Goal: Transaction & Acquisition: Purchase product/service

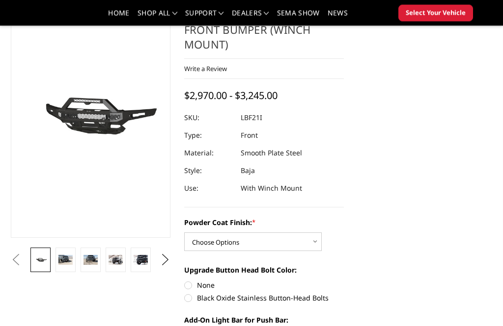
scroll to position [80, 0]
click at [168, 259] on button "Next" at bounding box center [165, 259] width 15 height 15
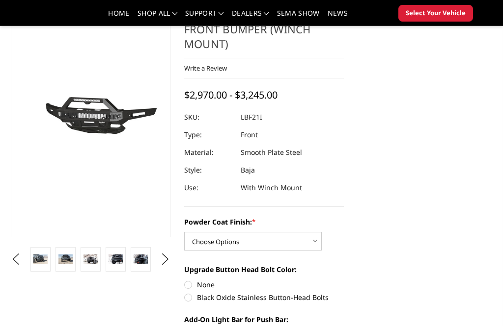
click at [40, 263] on img at bounding box center [40, 259] width 14 height 9
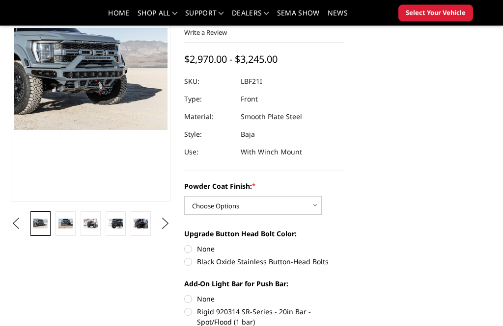
scroll to position [115, 0]
click at [282, 204] on select "Choose Options Bare Metal Texture Black Powder Coat" at bounding box center [252, 205] width 137 height 19
select select "2766"
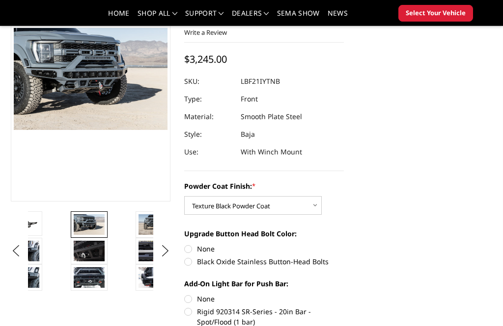
click at [90, 285] on img at bounding box center [89, 278] width 31 height 21
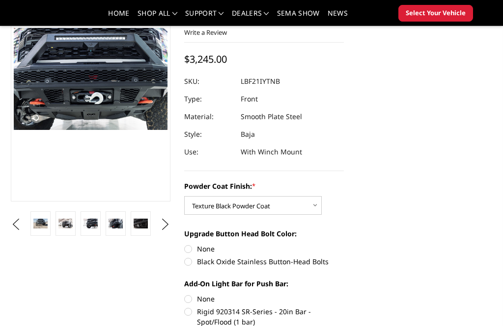
click at [120, 225] on img at bounding box center [115, 223] width 14 height 9
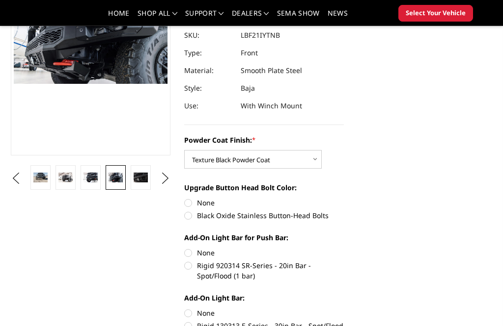
scroll to position [163, 0]
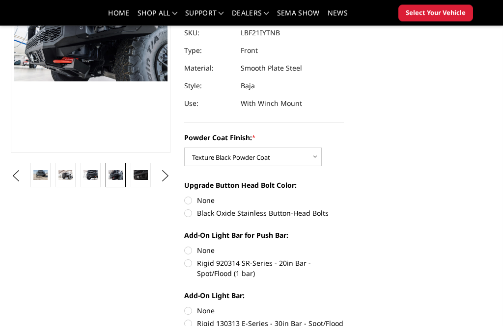
click at [191, 218] on label "Black Oxide Stainless Button-Head Bolts" at bounding box center [264, 214] width 160 height 10
click at [344, 196] on input "Black Oxide Stainless Button-Head Bolts" at bounding box center [344, 196] width 0 height 0
radio input "true"
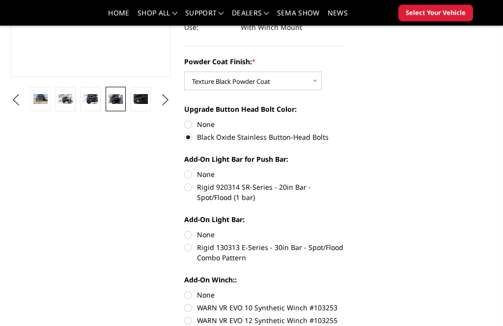
scroll to position [242, 0]
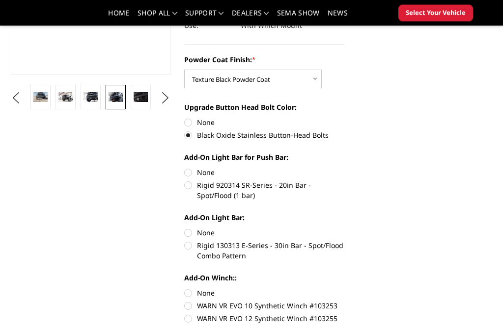
click at [189, 186] on label "Rigid 920314 SR-Series - 20in Bar - Spot/Flood (1 bar)" at bounding box center [264, 191] width 160 height 21
click at [344, 168] on input "Rigid 920314 SR-Series - 20in Bar - Spot/Flood (1 bar)" at bounding box center [344, 168] width 0 height 0
radio input "true"
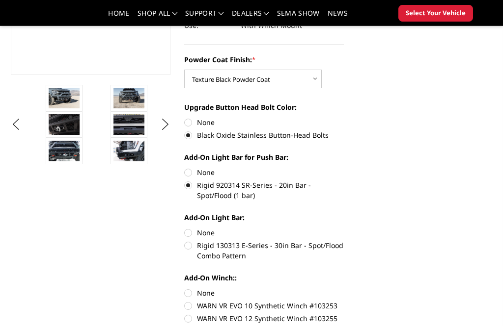
click at [191, 251] on label "Rigid 130313 E-Series - 30in Bar - Spot/Flood Combo Pattern" at bounding box center [264, 251] width 160 height 21
click at [344, 228] on input "Rigid 130313 E-Series - 30in Bar - Spot/Flood Combo Pattern" at bounding box center [344, 228] width 0 height 0
radio input "true"
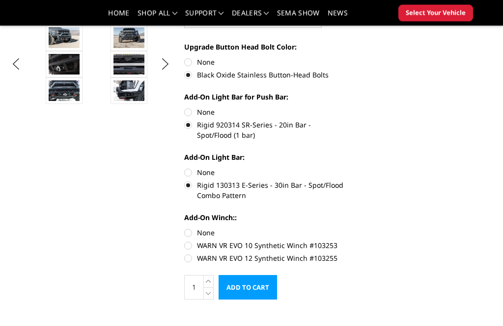
scroll to position [309, 0]
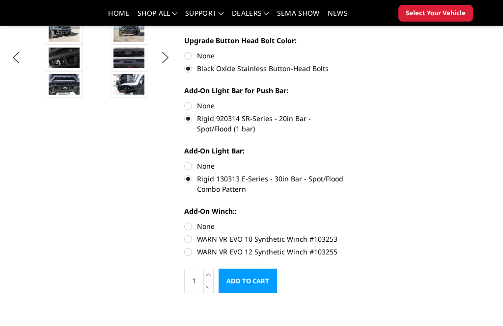
click at [187, 257] on label "WARN VR EVO 12 Synthetic Winch #103255" at bounding box center [264, 252] width 160 height 10
click at [344, 235] on input "WARN VR EVO 12 Synthetic Winch #103255" at bounding box center [344, 234] width 0 height 0
radio input "true"
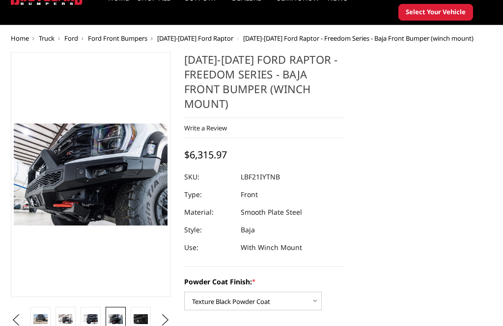
scroll to position [47, 0]
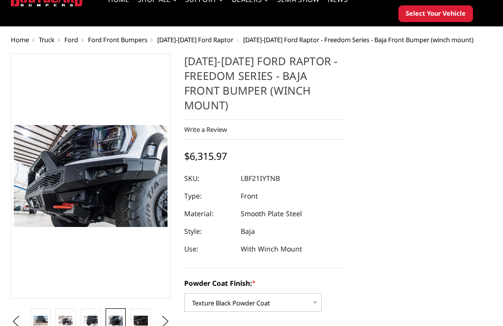
click at [84, 321] on img at bounding box center [90, 320] width 14 height 9
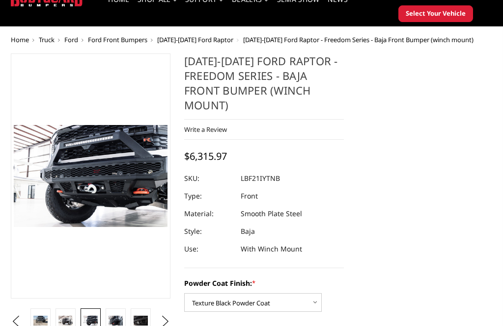
click at [65, 319] on img at bounding box center [65, 320] width 14 height 9
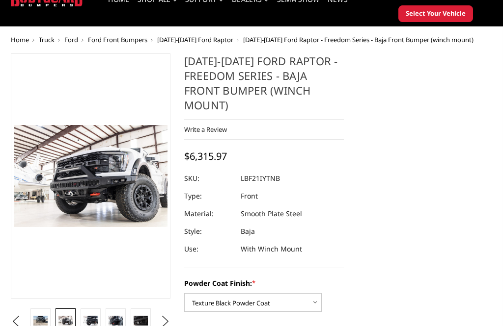
click at [39, 317] on img at bounding box center [40, 320] width 14 height 9
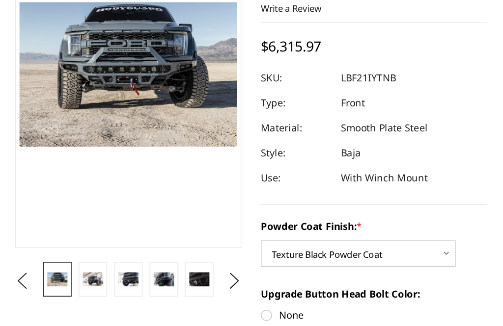
scroll to position [75, 0]
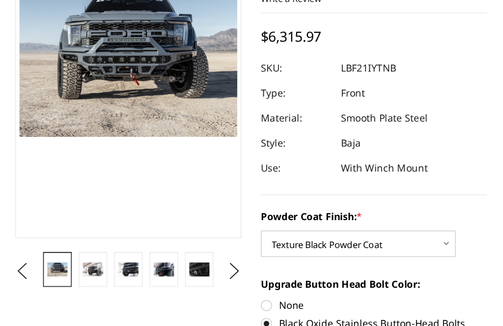
click at [11, 258] on button "Previous" at bounding box center [15, 265] width 15 height 15
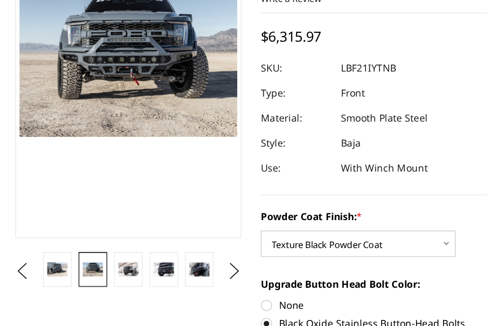
click at [32, 252] on link at bounding box center [40, 264] width 20 height 25
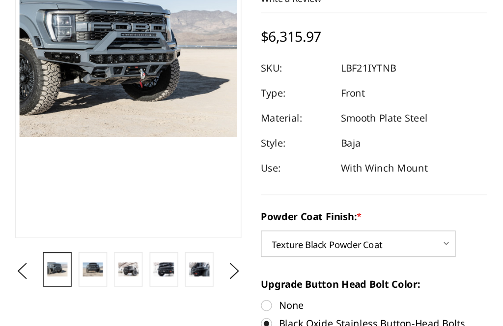
click at [85, 259] on img at bounding box center [90, 263] width 14 height 9
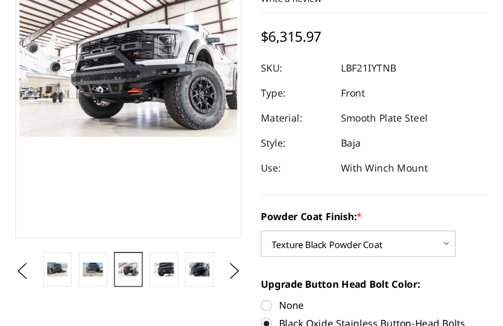
click at [115, 259] on img at bounding box center [115, 263] width 14 height 9
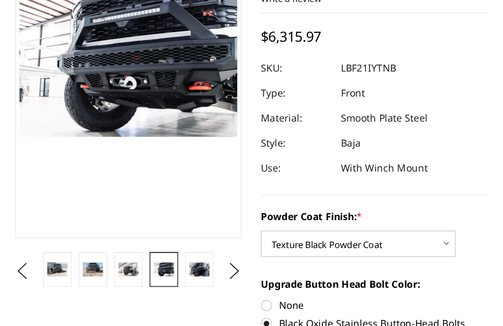
click at [144, 259] on img at bounding box center [141, 263] width 14 height 9
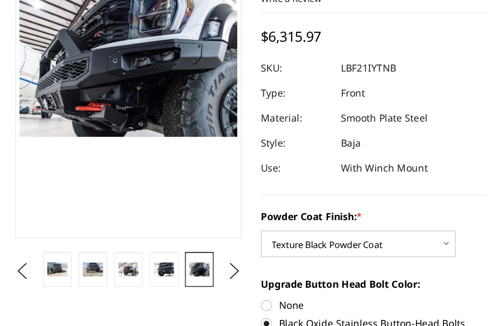
click at [165, 258] on button "Next" at bounding box center [165, 265] width 15 height 15
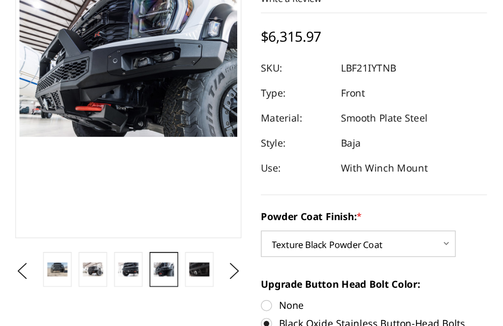
click at [141, 259] on img at bounding box center [141, 263] width 14 height 9
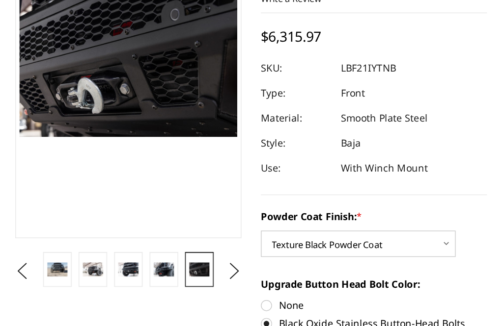
click at [167, 258] on button "Next" at bounding box center [165, 265] width 15 height 15
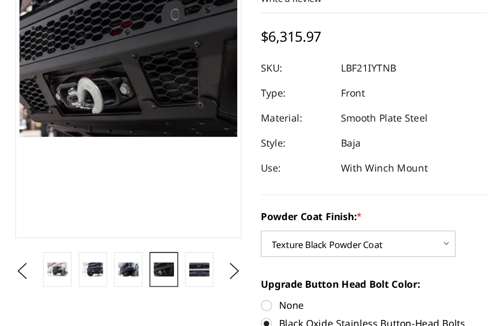
click at [145, 259] on img at bounding box center [141, 263] width 14 height 9
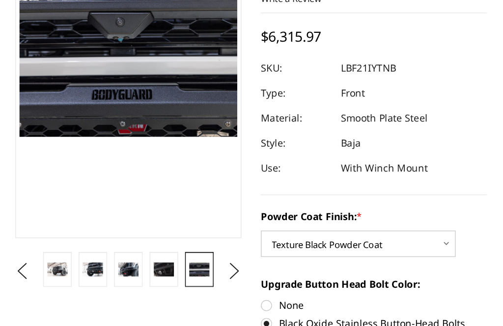
click at [165, 258] on button "Next" at bounding box center [165, 265] width 15 height 15
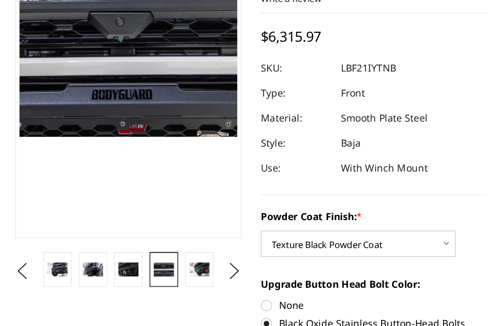
click at [144, 259] on img at bounding box center [141, 263] width 14 height 9
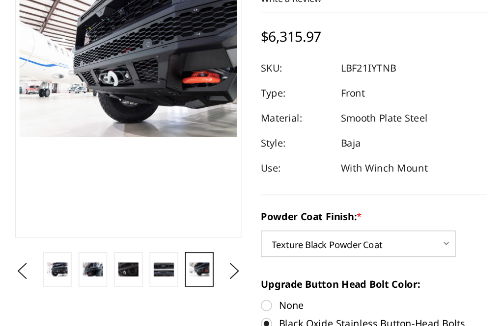
click at [165, 258] on button "Next" at bounding box center [165, 265] width 15 height 15
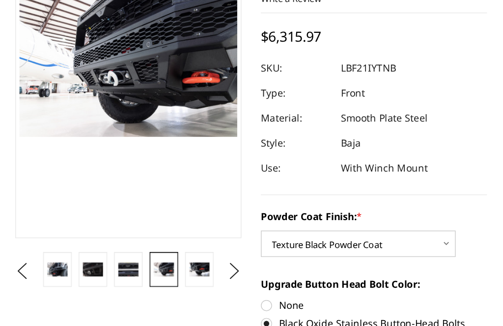
click at [145, 259] on img at bounding box center [141, 263] width 14 height 9
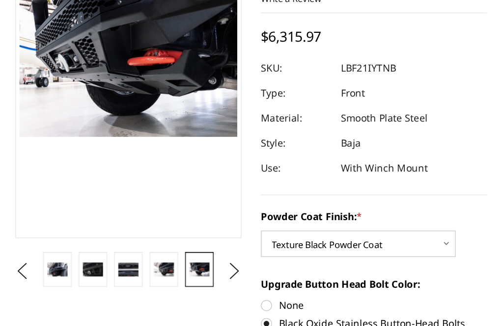
click at [167, 258] on button "Next" at bounding box center [165, 265] width 15 height 15
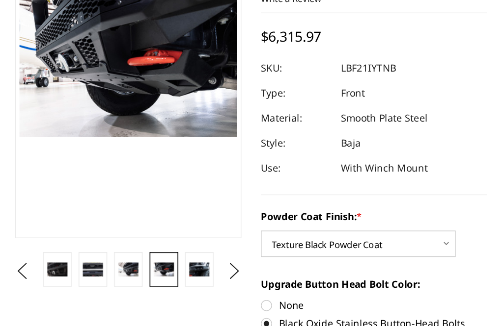
click at [145, 259] on img at bounding box center [141, 263] width 14 height 9
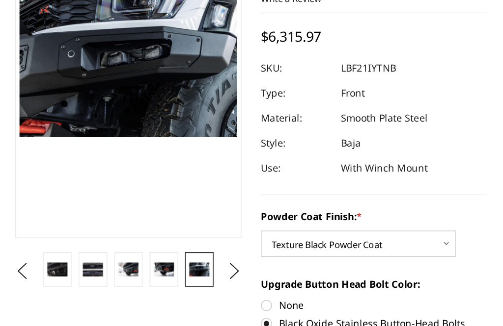
click at [165, 258] on button "Next" at bounding box center [165, 265] width 15 height 15
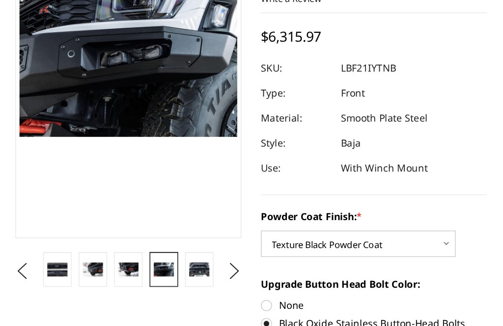
click at [150, 252] on link at bounding box center [141, 264] width 20 height 25
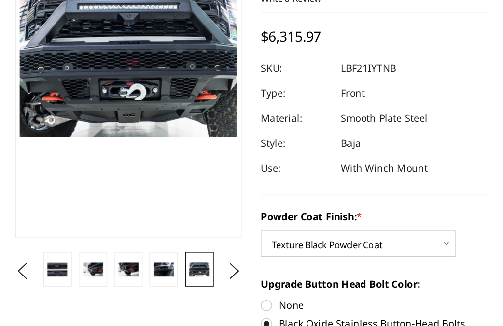
click at [166, 258] on button "Next" at bounding box center [165, 265] width 15 height 15
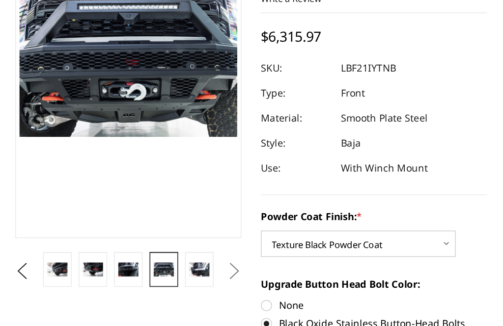
click at [147, 259] on img at bounding box center [141, 263] width 14 height 9
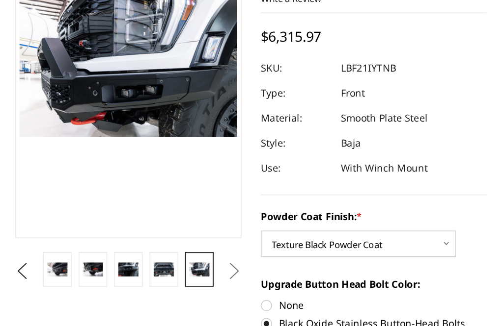
click at [162, 258] on button "Next" at bounding box center [165, 265] width 15 height 15
click at [166, 258] on button "Next" at bounding box center [165, 265] width 15 height 15
